Goal: Navigation & Orientation: Find specific page/section

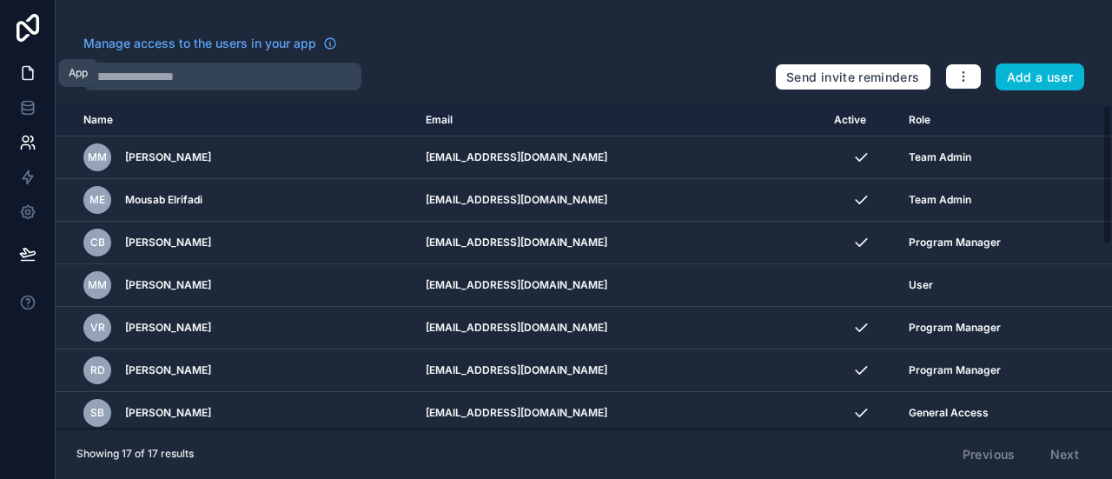
click at [13, 79] on link at bounding box center [27, 73] width 55 height 35
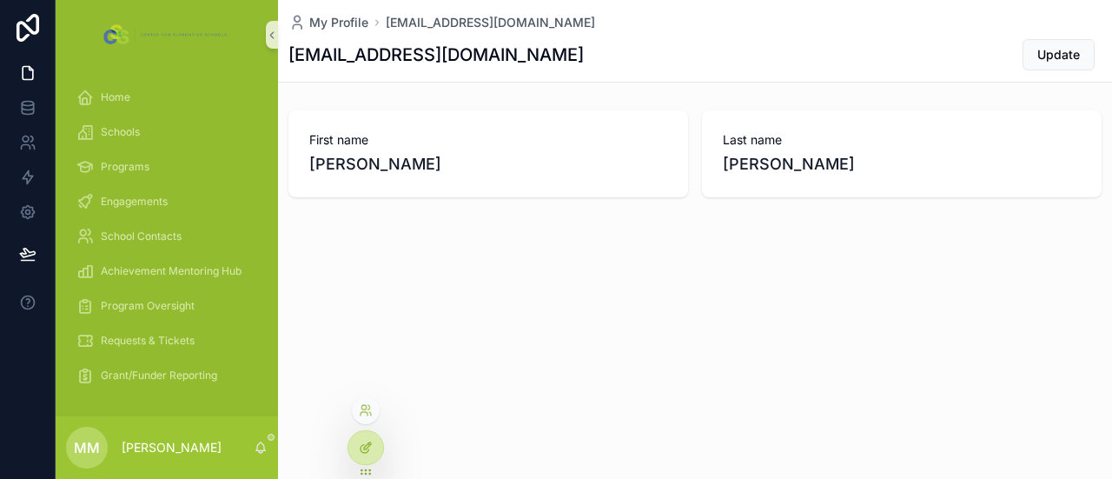
click at [353, 447] on div at bounding box center [365, 447] width 35 height 33
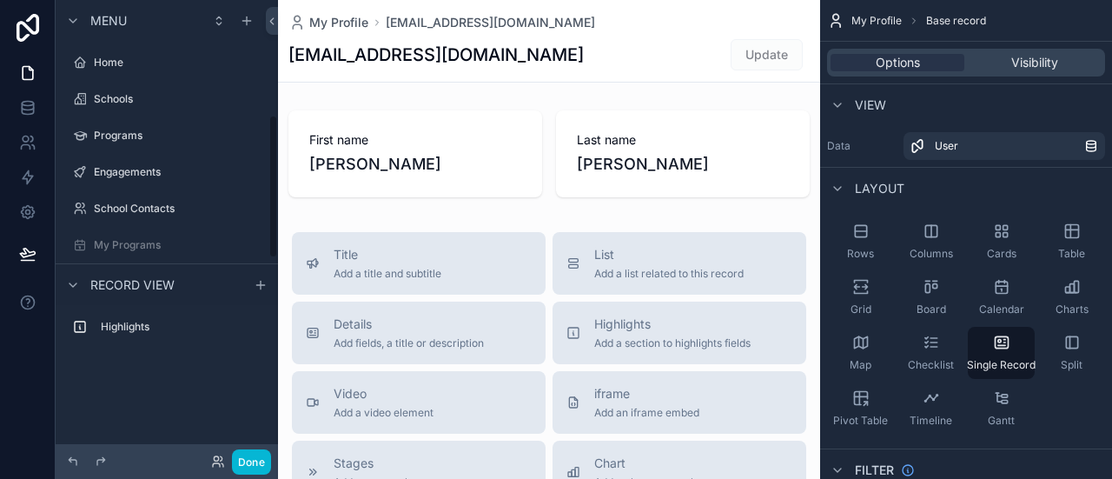
scroll to position [367, 0]
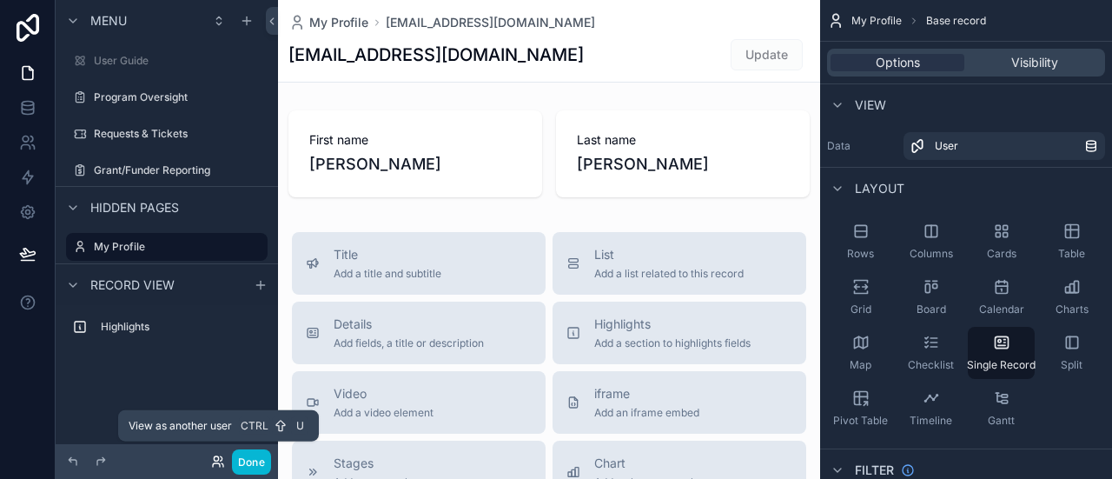
click at [218, 458] on icon at bounding box center [216, 458] width 4 height 4
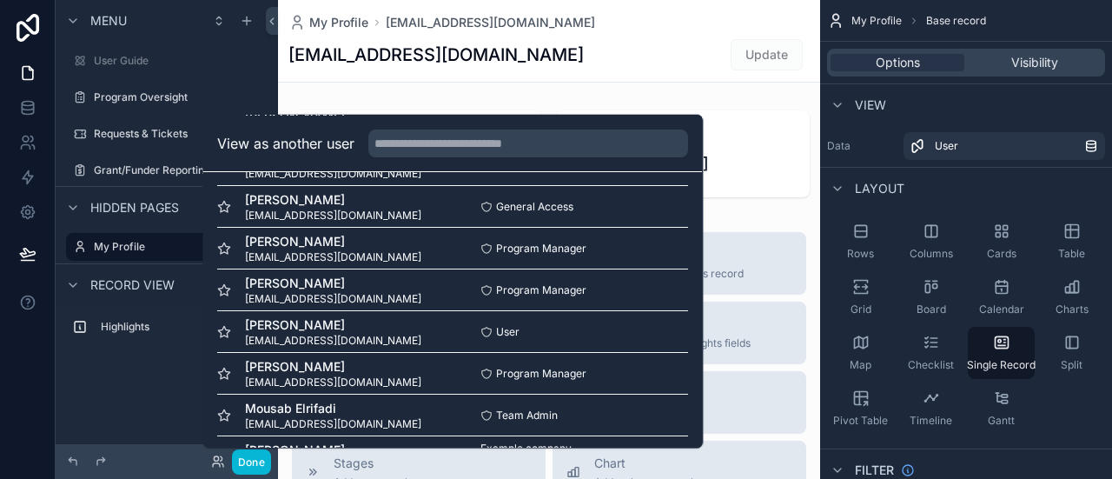
scroll to position [461, 0]
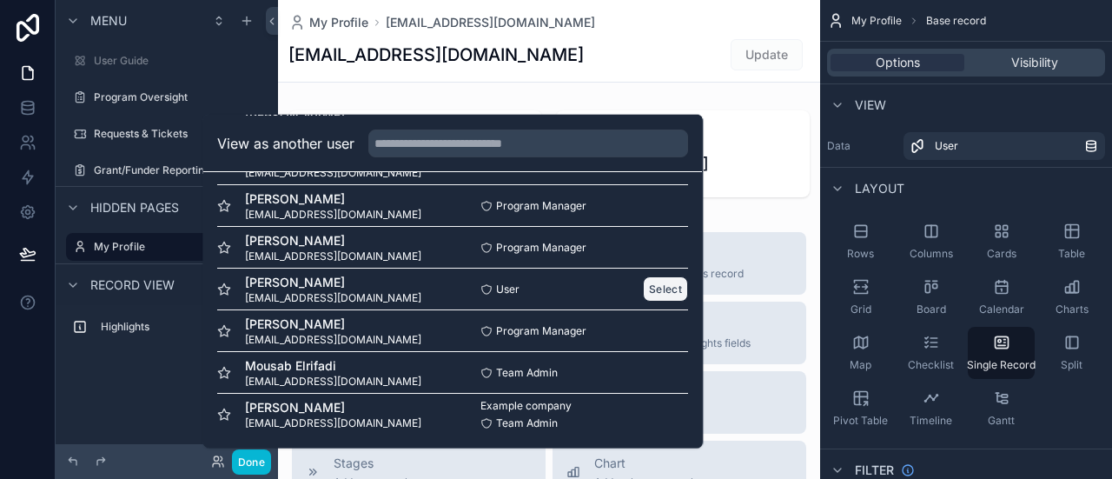
click at [644, 295] on button "Select" at bounding box center [666, 288] width 45 height 25
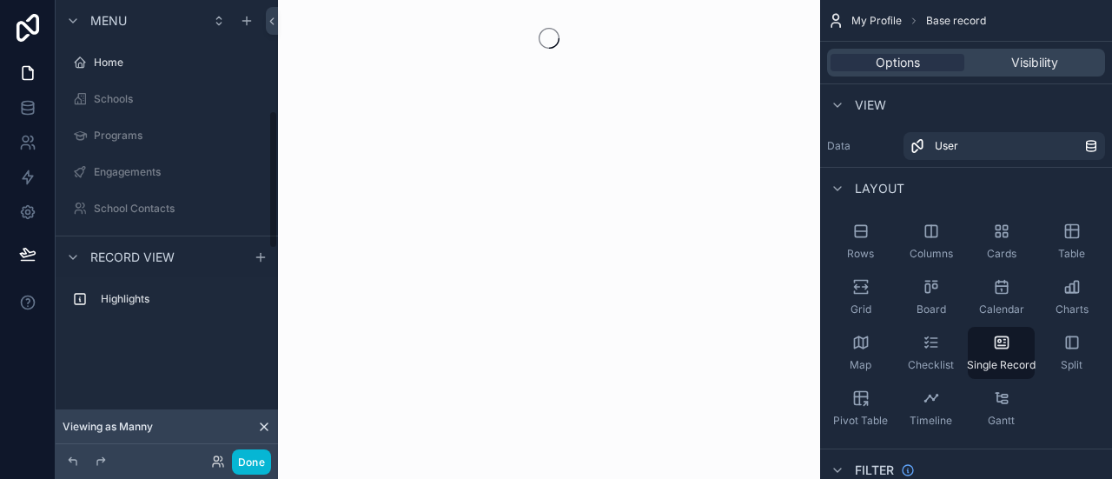
scroll to position [367, 0]
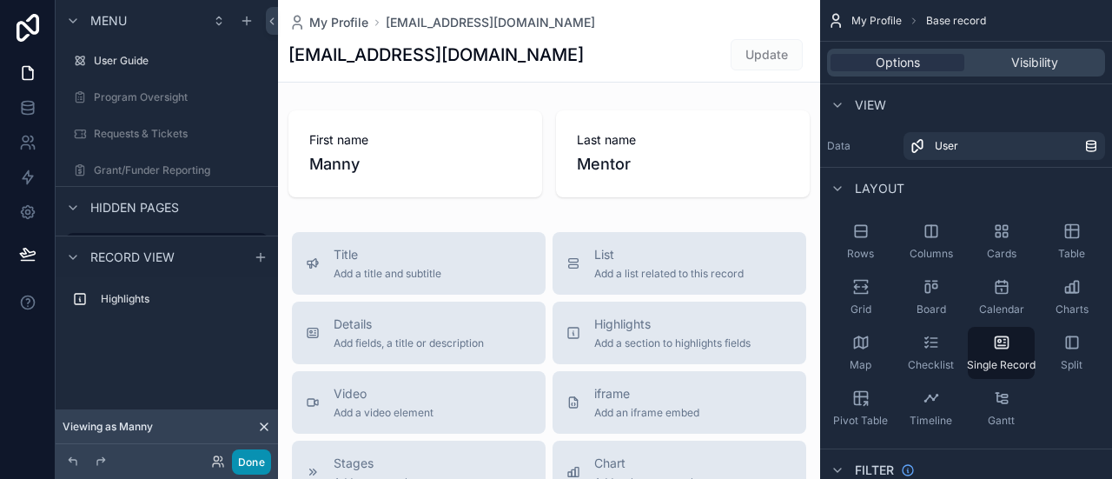
click at [248, 463] on button "Done" at bounding box center [251, 461] width 39 height 25
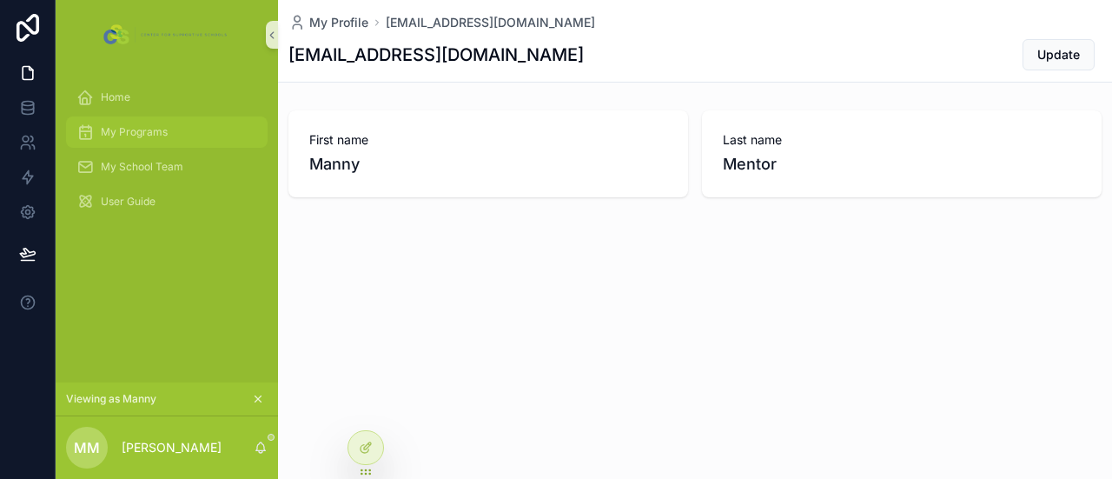
click at [127, 126] on span "My Programs" at bounding box center [134, 132] width 67 height 14
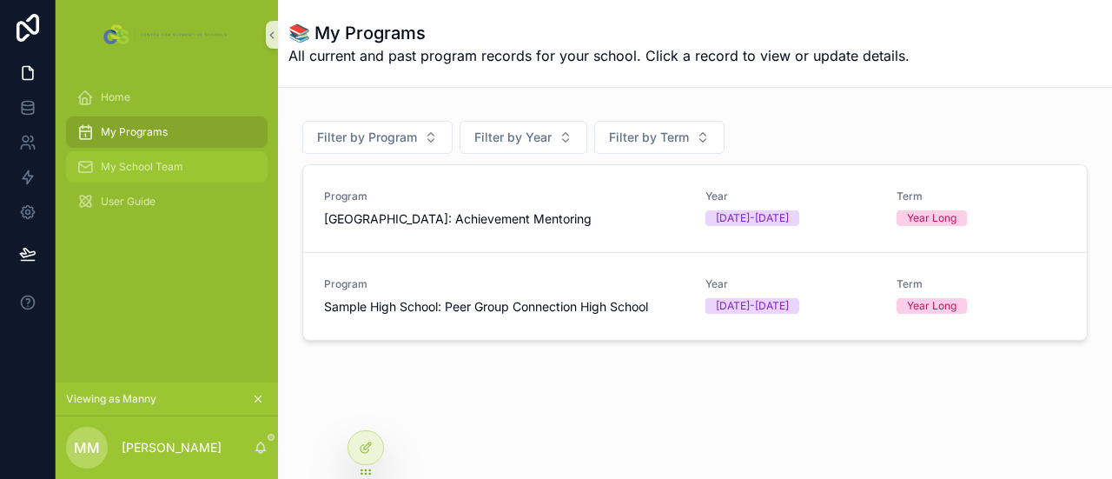
click at [176, 165] on span "My School Team" at bounding box center [142, 167] width 83 height 14
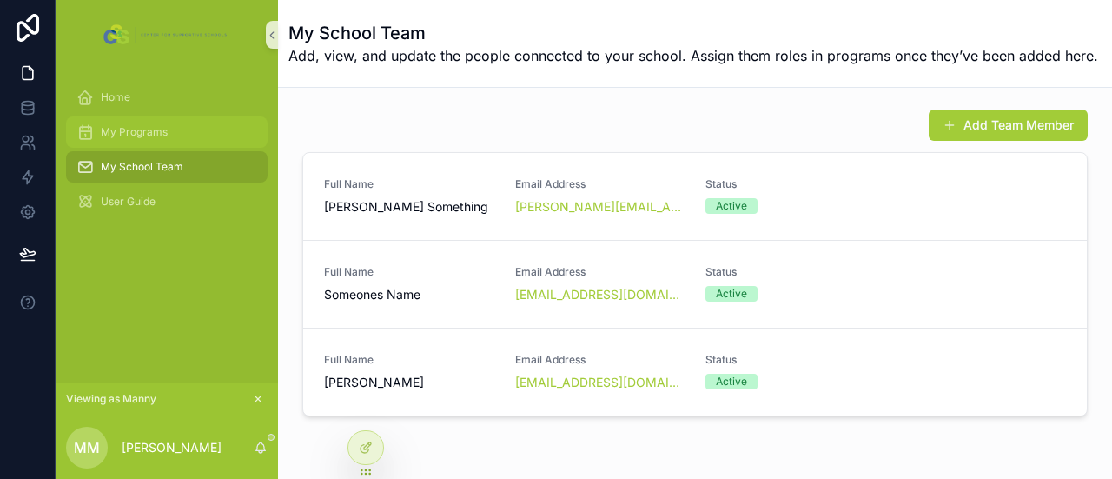
click at [153, 139] on div "My Programs" at bounding box center [166, 132] width 181 height 28
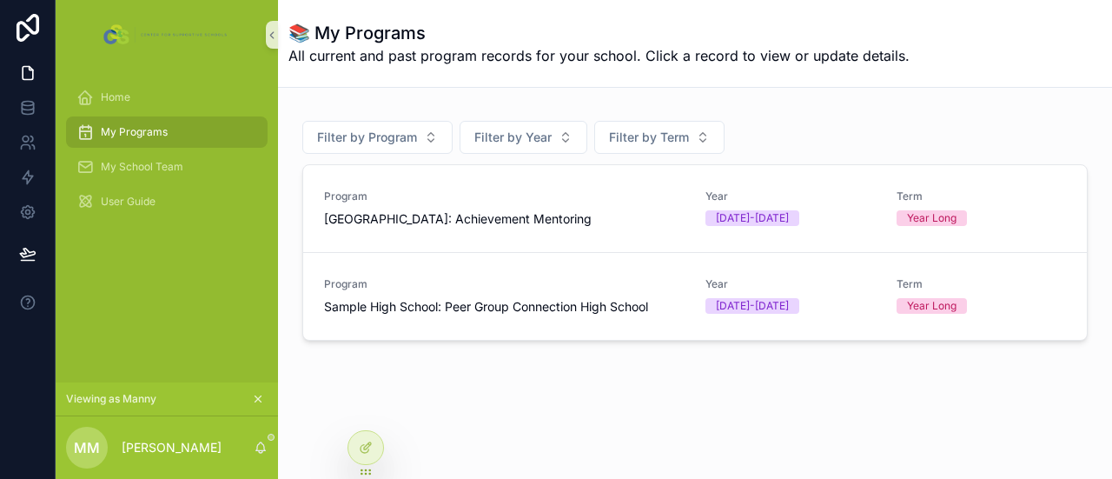
click at [162, 134] on span "My Programs" at bounding box center [134, 132] width 67 height 14
click at [119, 103] on span "Home" at bounding box center [116, 97] width 30 height 14
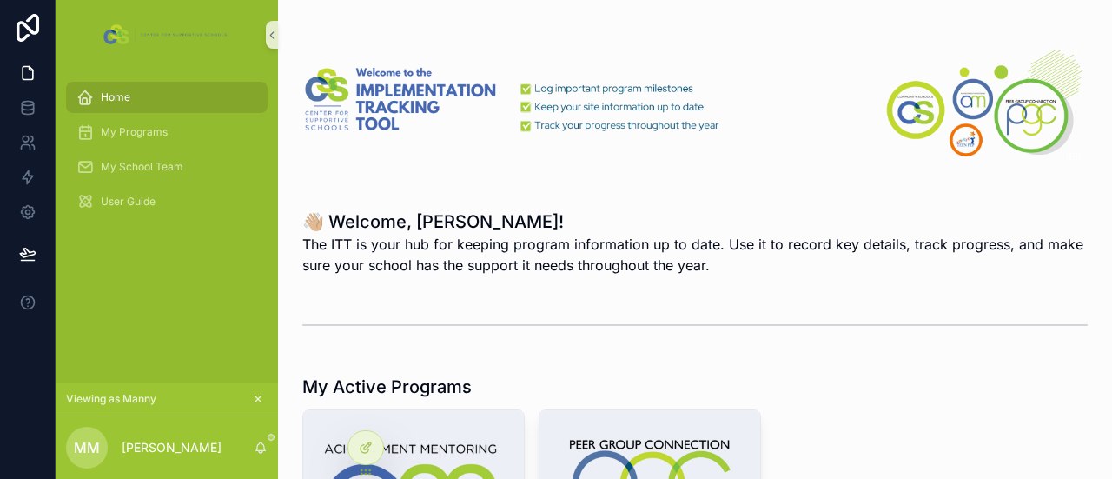
scroll to position [118, 0]
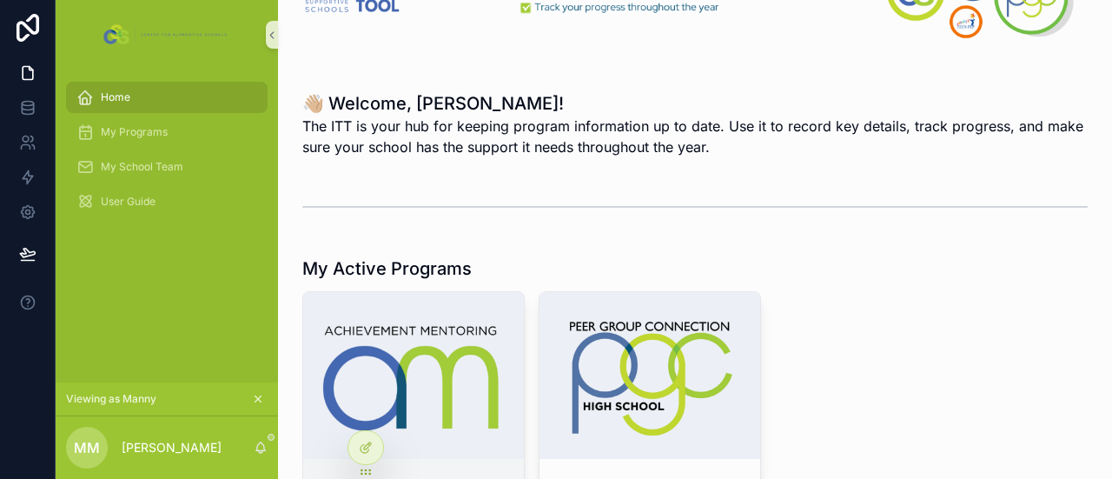
click at [454, 350] on div "scrollable content" at bounding box center [413, 375] width 221 height 167
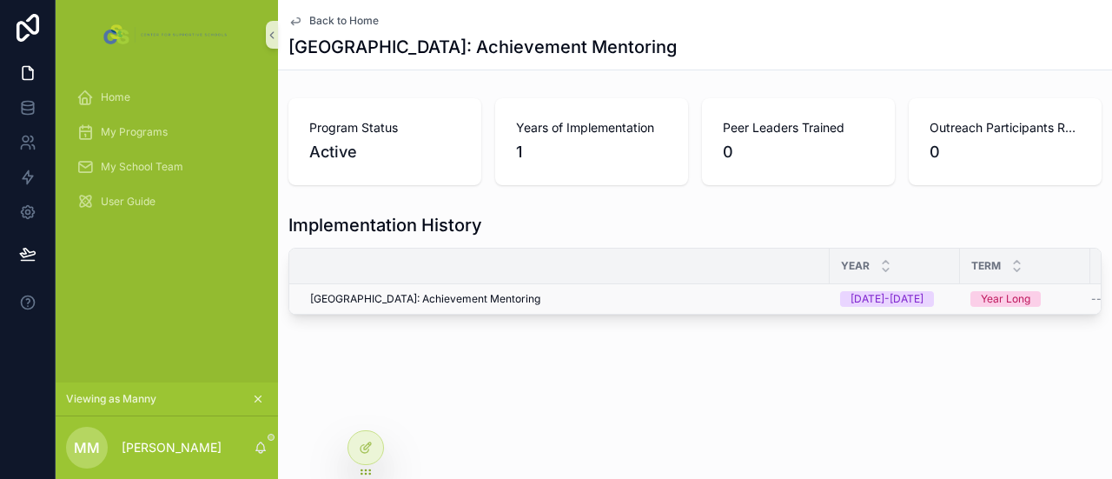
click at [483, 301] on span "[GEOGRAPHIC_DATA]: Achievement Mentoring" at bounding box center [425, 299] width 230 height 14
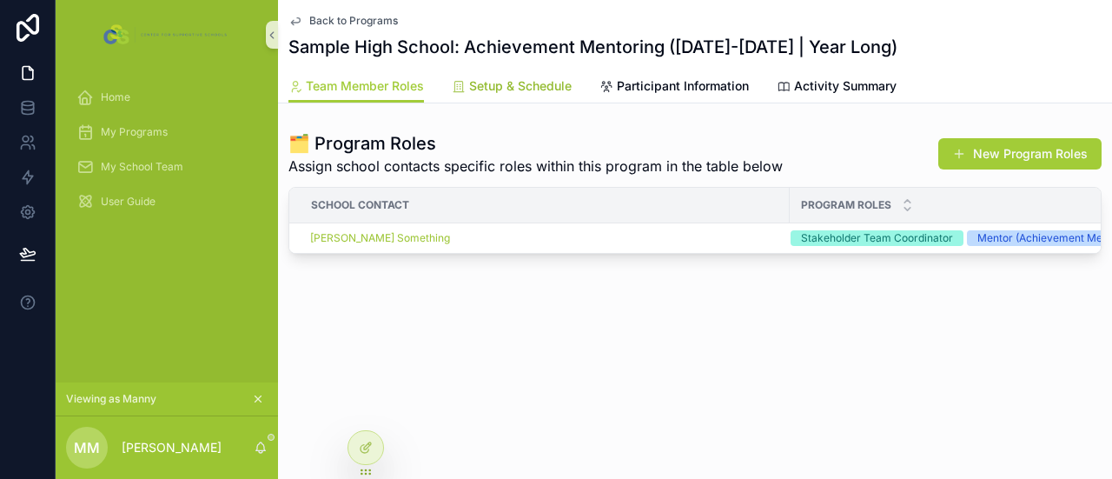
click at [488, 76] on link "Setup & Schedule" at bounding box center [512, 87] width 120 height 35
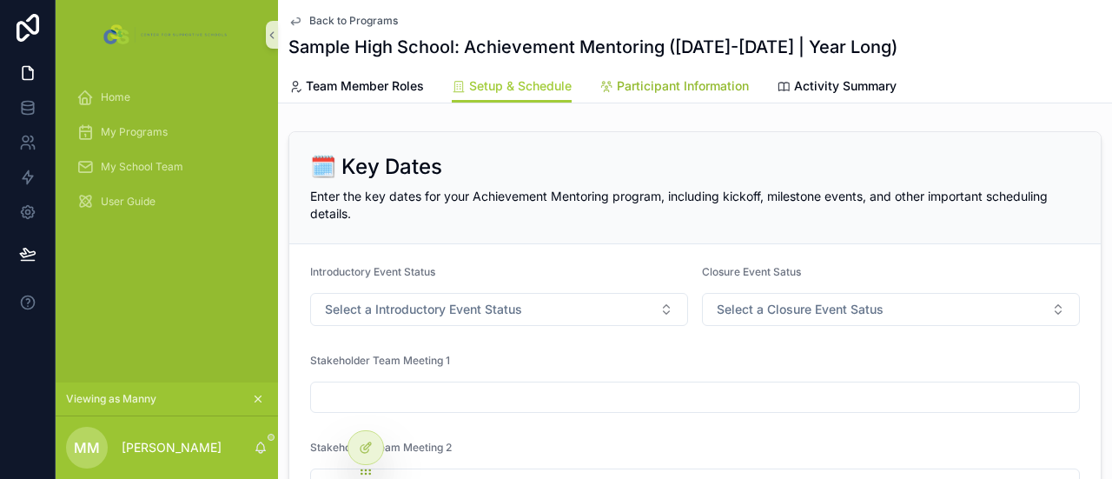
click at [693, 84] on span "Participant Information" at bounding box center [683, 85] width 132 height 17
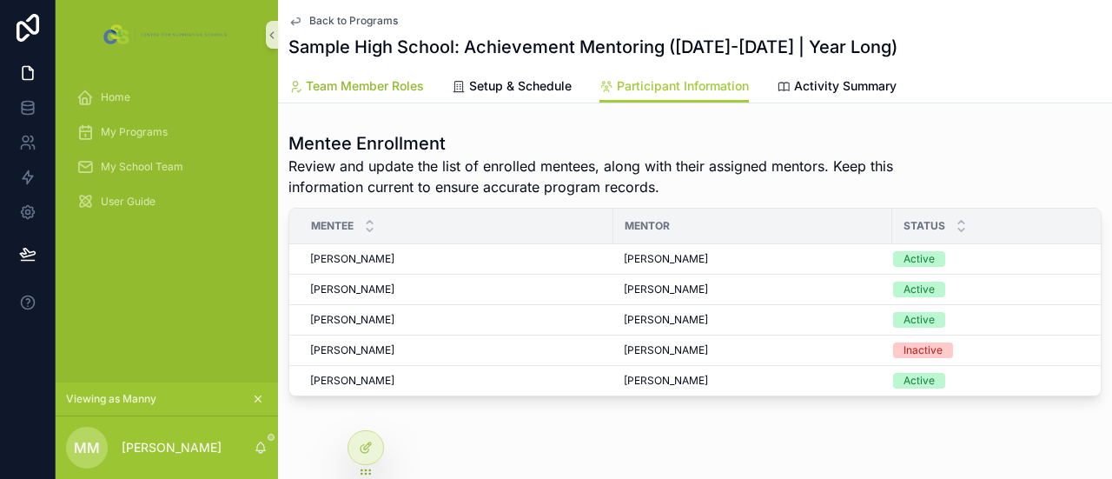
click at [408, 89] on span "Team Member Roles" at bounding box center [365, 85] width 118 height 17
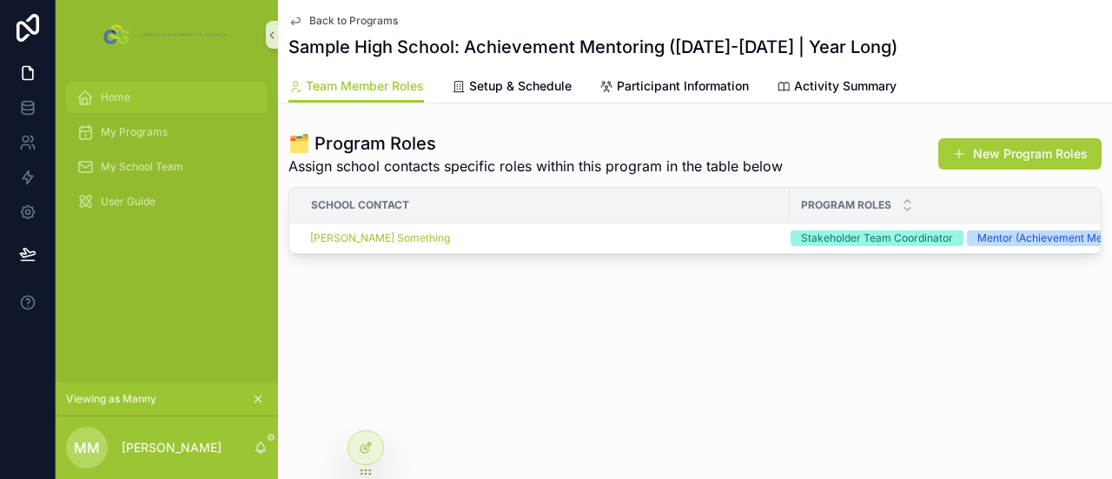
click at [139, 99] on div "Home" at bounding box center [166, 97] width 181 height 28
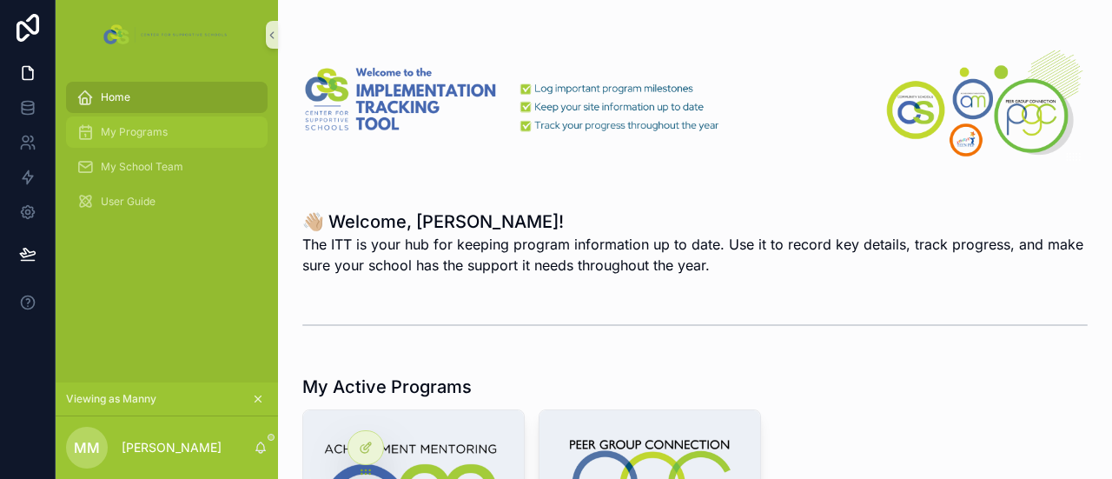
click at [146, 123] on div "My Programs" at bounding box center [166, 132] width 181 height 28
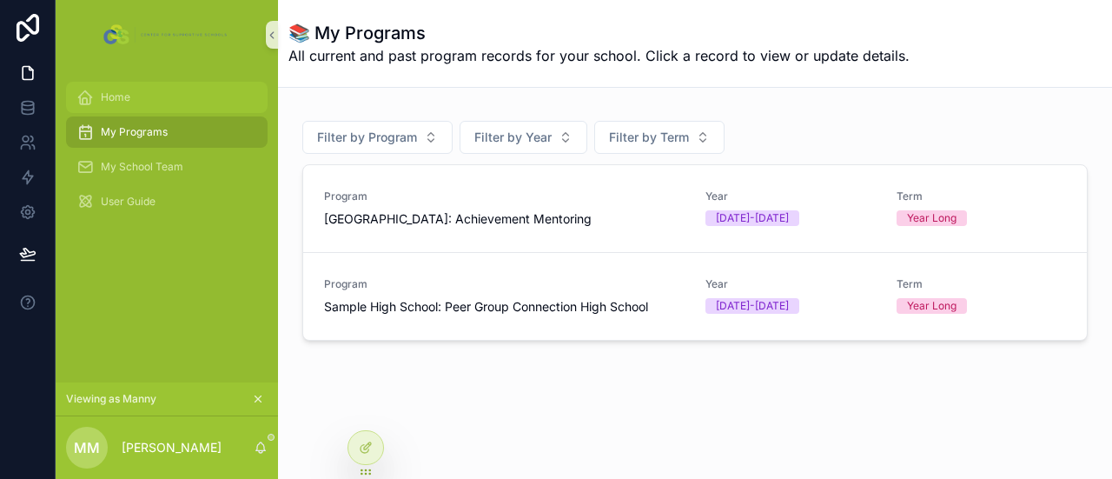
click at [137, 94] on div "Home" at bounding box center [166, 97] width 181 height 28
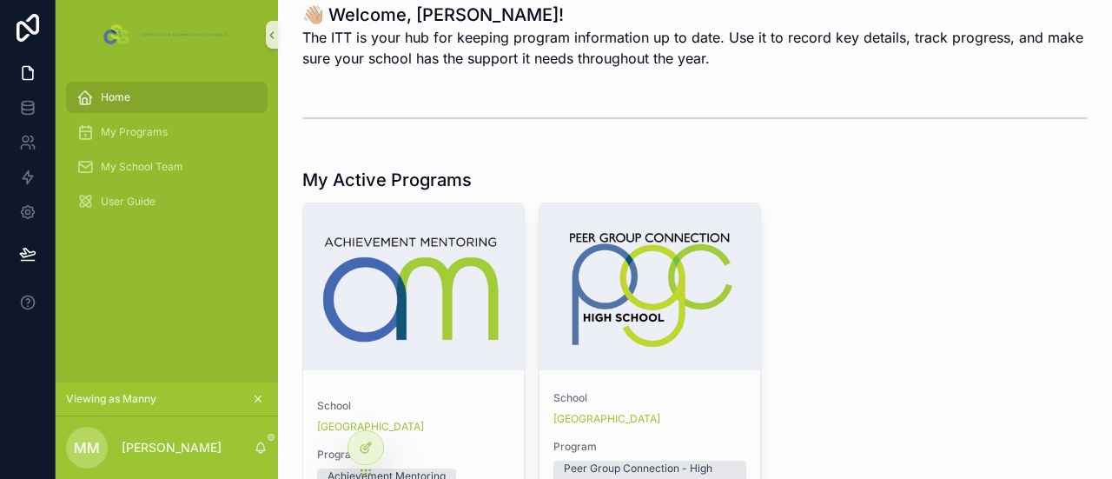
scroll to position [212, 0]
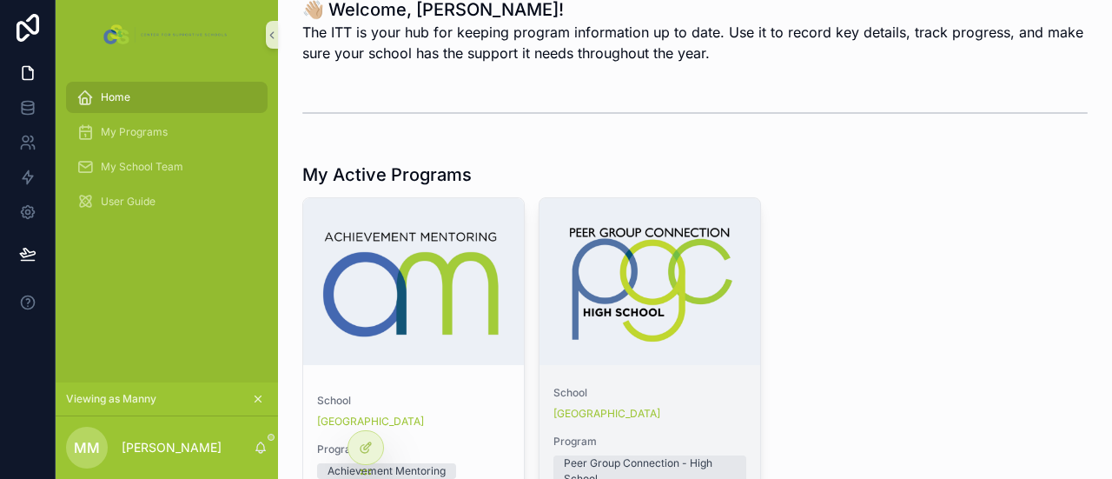
click at [626, 368] on link "School Sample High School Program Peer Group Connection - High School" at bounding box center [650, 349] width 222 height 304
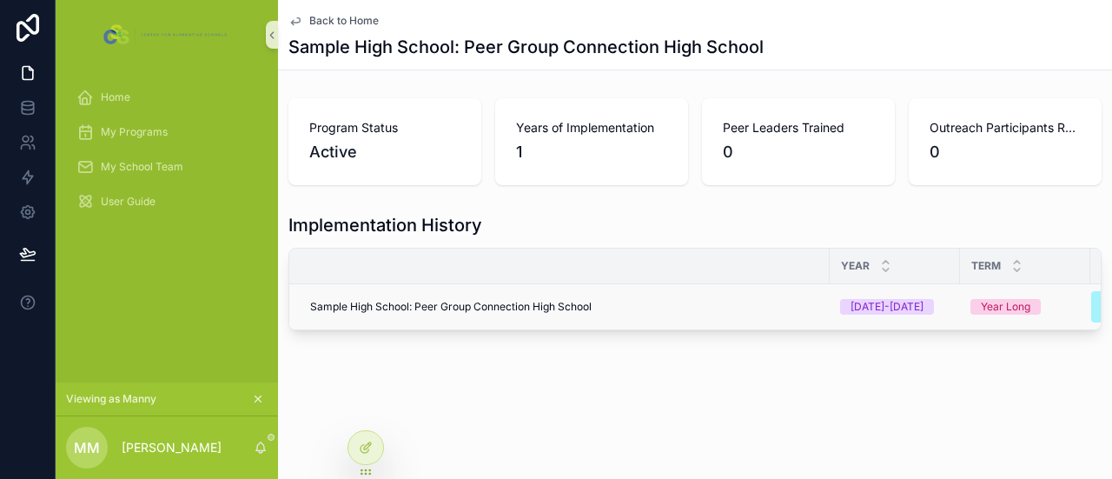
click at [518, 300] on span "Sample High School: Peer Group Connection High School" at bounding box center [451, 307] width 282 height 14
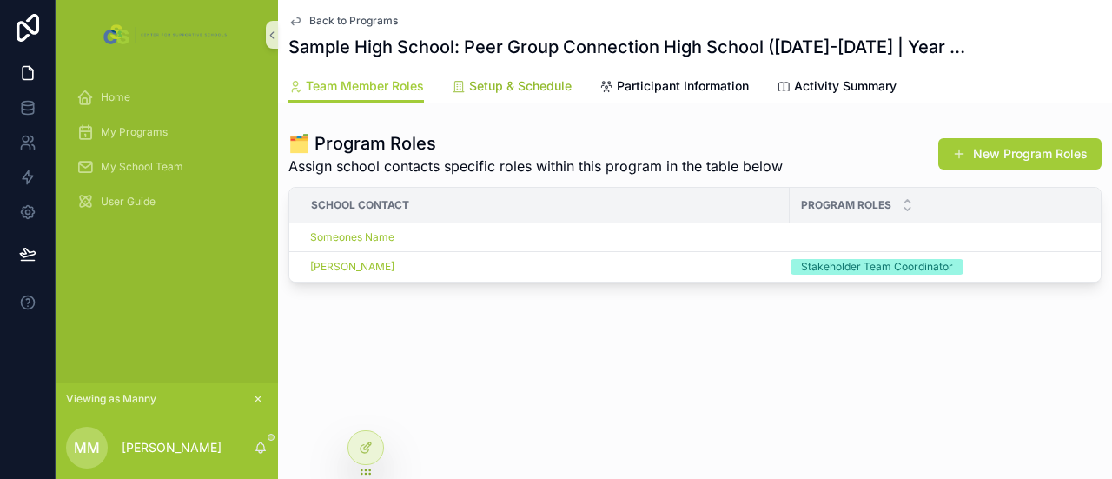
click at [523, 86] on span "Setup & Schedule" at bounding box center [520, 85] width 103 height 17
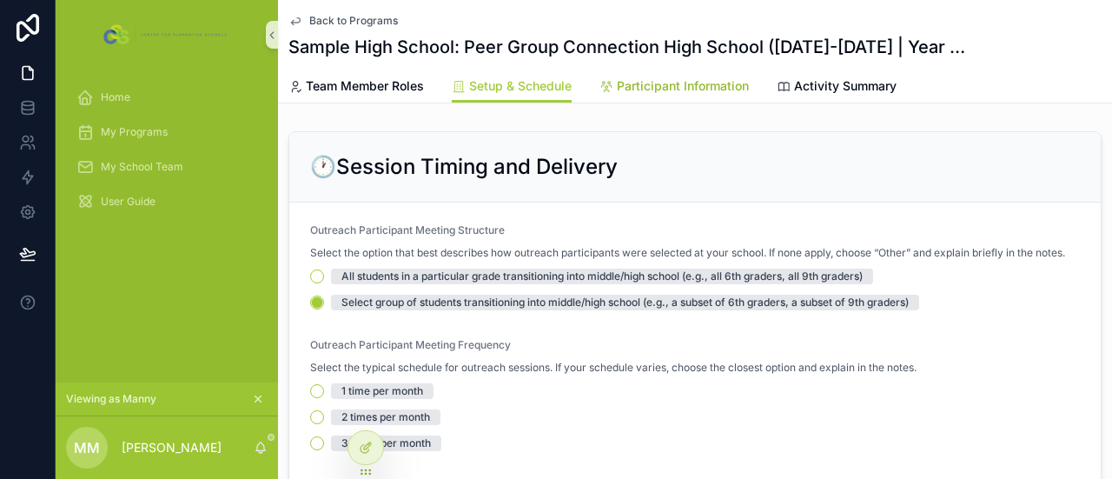
click at [640, 74] on link "Participant Information" at bounding box center [674, 87] width 149 height 35
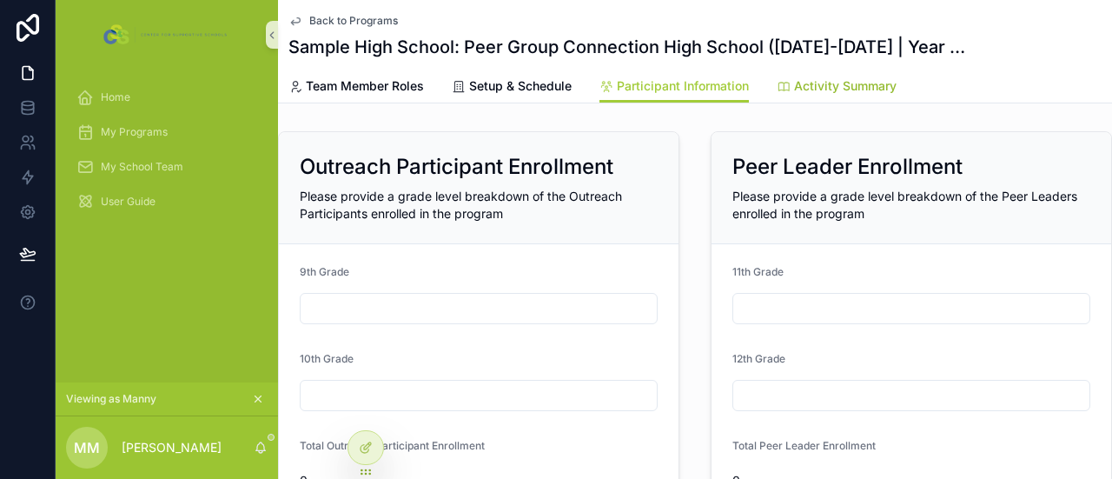
click at [805, 83] on span "Activity Summary" at bounding box center [845, 85] width 103 height 17
